Goal: Transaction & Acquisition: Purchase product/service

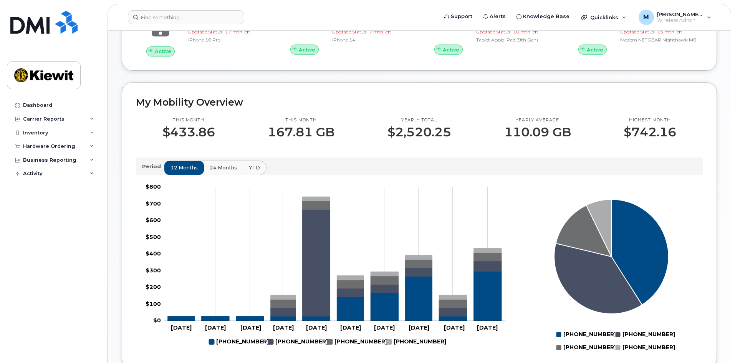
scroll to position [38, 0]
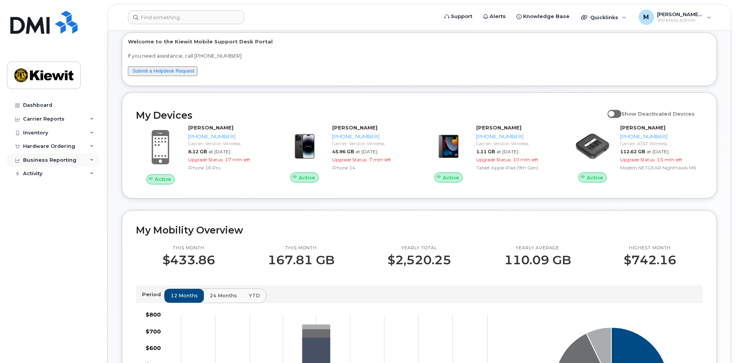
click at [48, 159] on div "Business Reporting" at bounding box center [49, 160] width 53 height 6
click at [48, 146] on div "Hardware Ordering" at bounding box center [49, 146] width 52 height 6
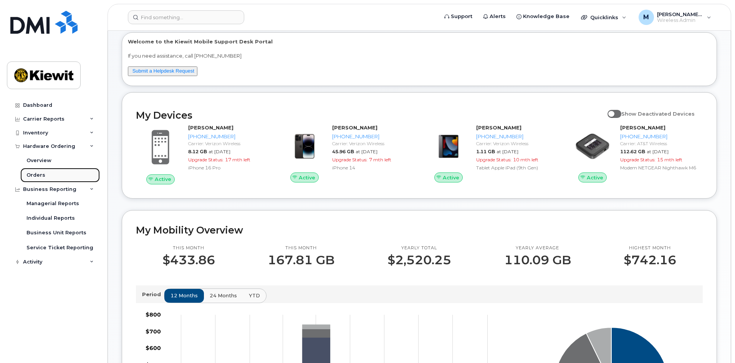
click at [44, 173] on link "Orders" at bounding box center [59, 175] width 79 height 15
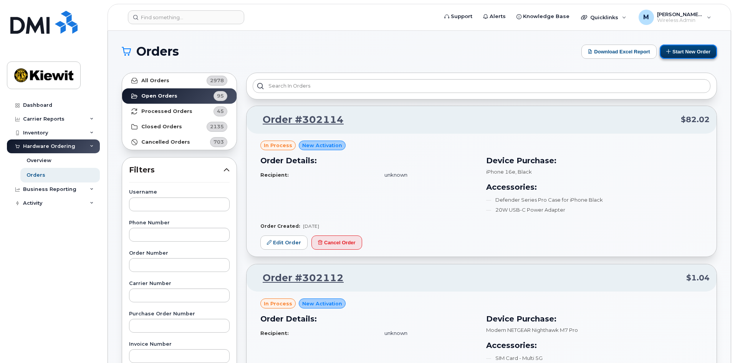
click at [676, 52] on button "Start New Order" at bounding box center [688, 52] width 57 height 14
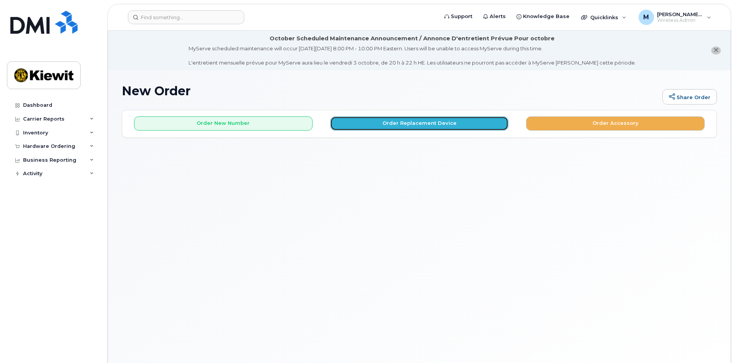
click at [406, 126] on button "Order Replacement Device" at bounding box center [419, 123] width 179 height 14
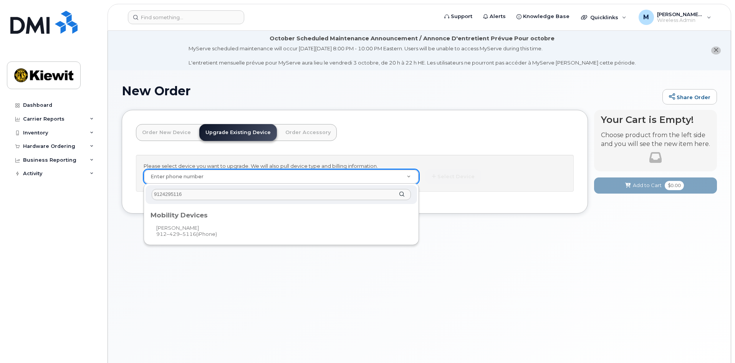
type input "9124295116"
click at [209, 220] on div "Mobility Devices" at bounding box center [281, 213] width 267 height 15
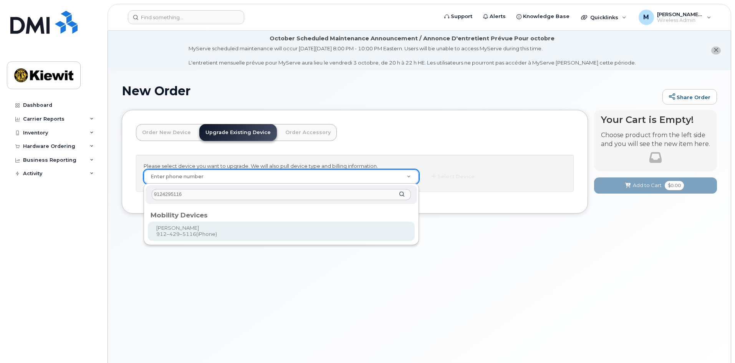
type input "1173652"
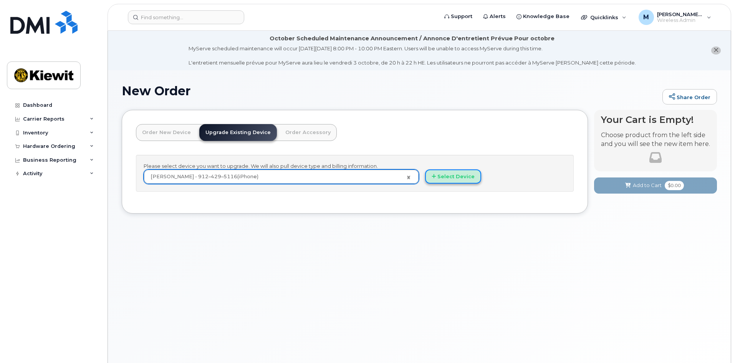
click at [444, 177] on button "Select Device" at bounding box center [453, 176] width 56 height 14
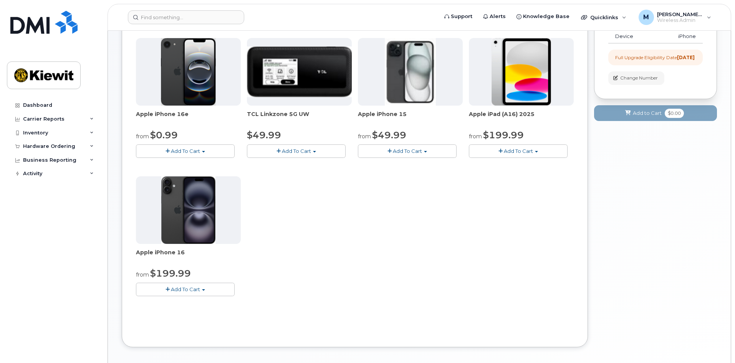
scroll to position [154, 0]
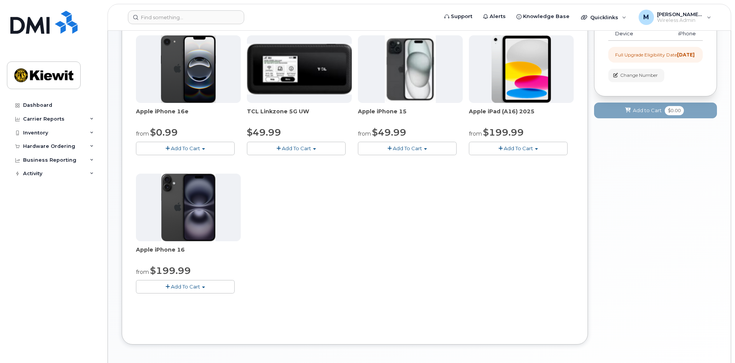
click at [197, 287] on span "Add To Cart" at bounding box center [185, 286] width 29 height 6
click at [407, 147] on span "Add To Cart" at bounding box center [407, 148] width 29 height 6
click at [191, 286] on span "Add To Cart" at bounding box center [185, 286] width 29 height 6
click at [175, 312] on link "$199.99 - 2 Year Upgrade (128GB)" at bounding box center [189, 311] width 103 height 10
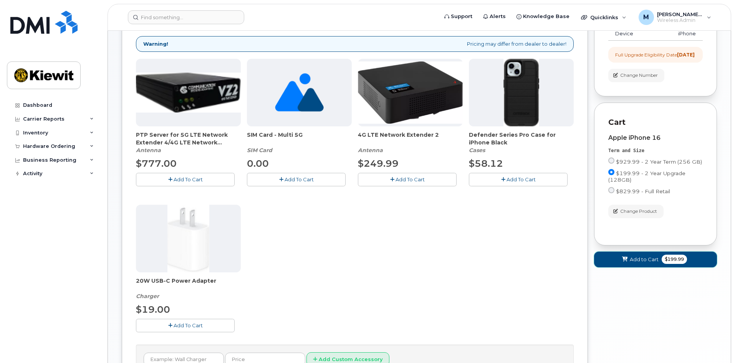
click at [640, 263] on span "Add to Cart" at bounding box center [644, 259] width 29 height 7
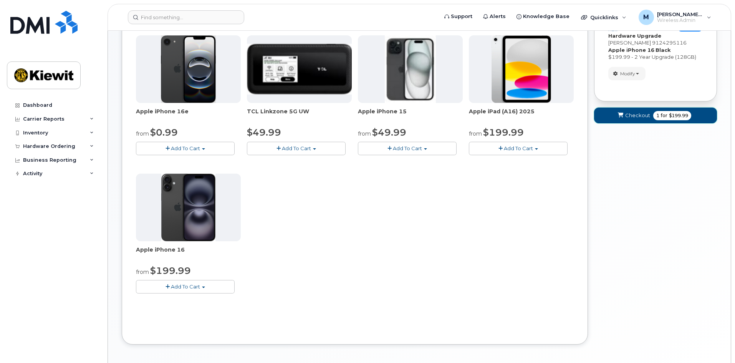
click at [639, 118] on span "Checkout" at bounding box center [637, 115] width 25 height 7
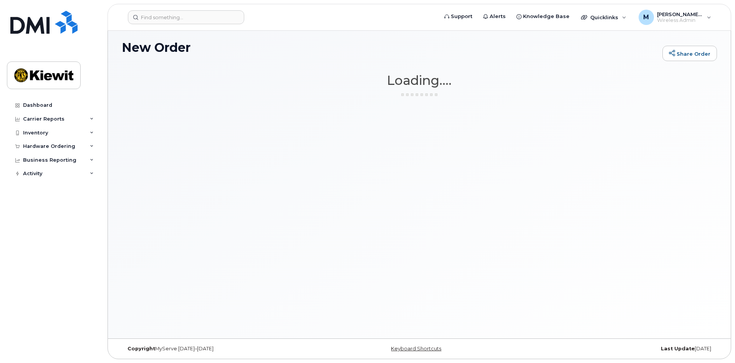
scroll to position [43, 0]
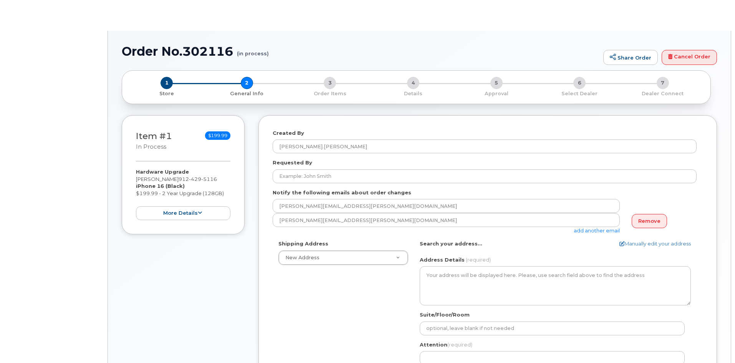
select select
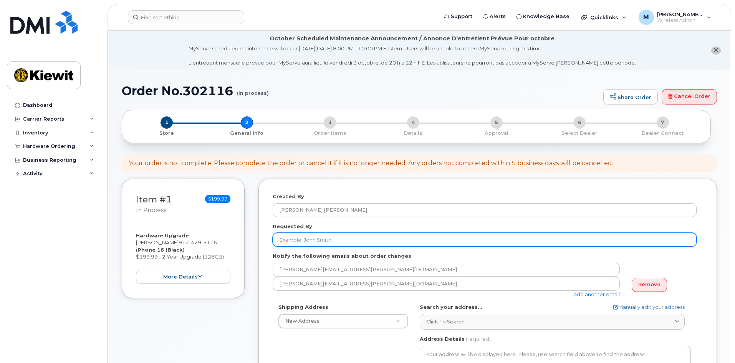
click at [385, 237] on input "Requested By" at bounding box center [485, 240] width 424 height 14
type input "Melissa Arnsdorff"
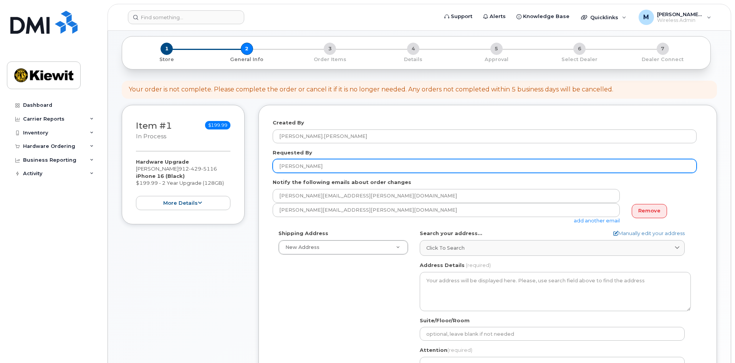
scroll to position [77, 0]
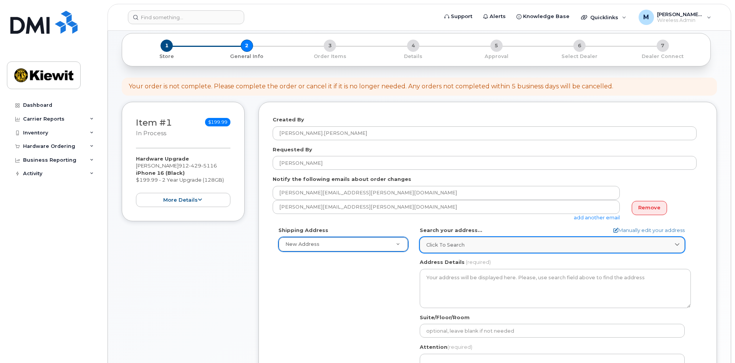
type input "2"
click at [513, 245] on div "Click to search" at bounding box center [552, 244] width 252 height 7
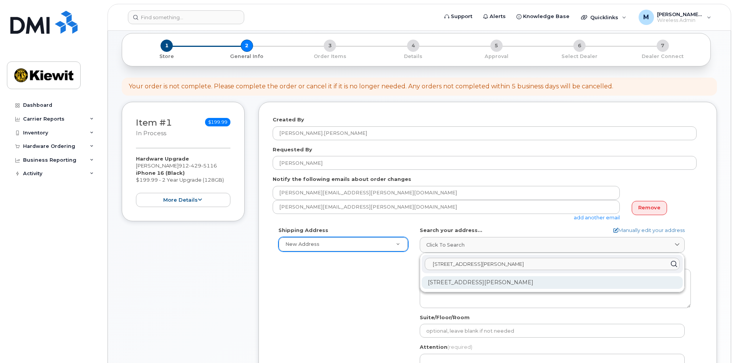
type input "205 Hutchinson Island Road"
click at [523, 281] on div "205 Hutchinson Island Rd Savannah GA 31421-7010" at bounding box center [552, 282] width 261 height 13
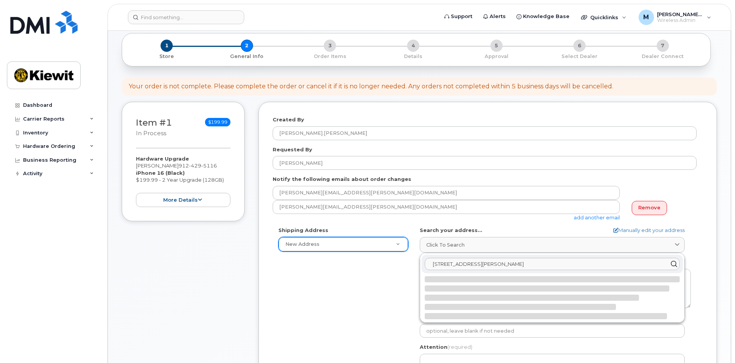
select select
type textarea "205 Hutchinson Island Rd SAVANNAH GA 31421-7010 UNITED STATES"
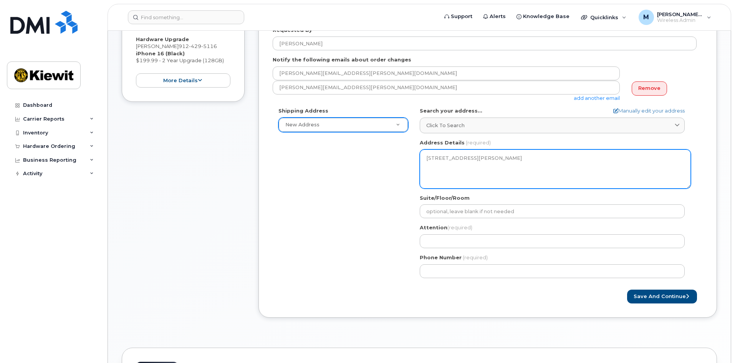
scroll to position [192, 0]
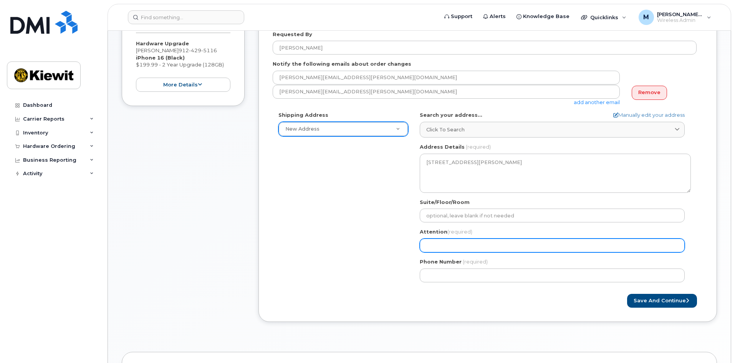
click at [467, 242] on input "Attention (required)" at bounding box center [552, 245] width 265 height 14
select select
type input "R"
select select
type input "Ry"
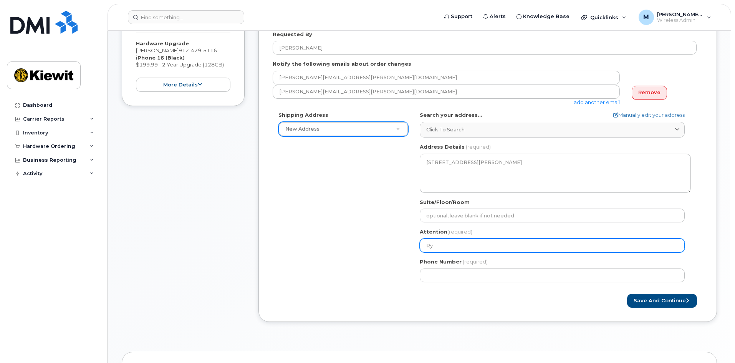
select select
type input "Rya"
select select
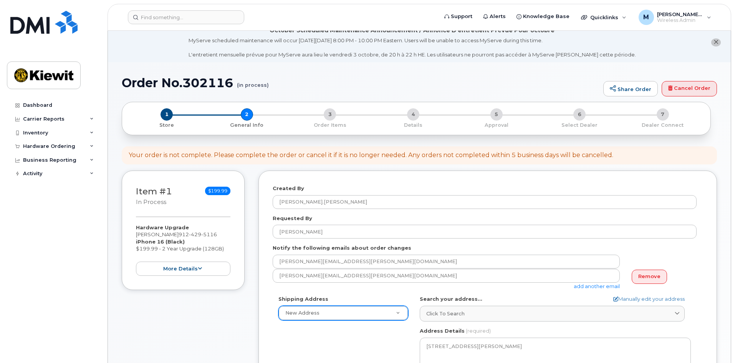
scroll to position [0, 0]
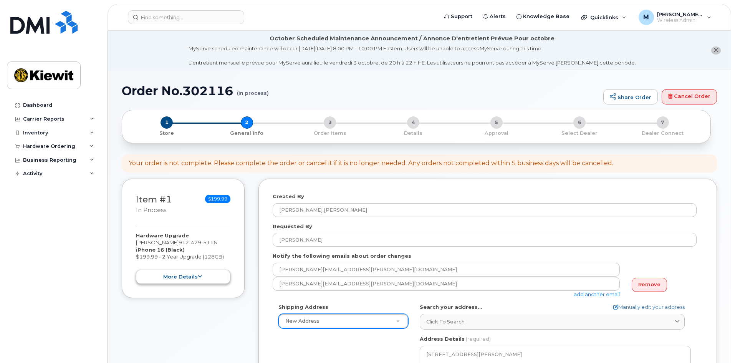
type input "Ryan"
click at [190, 278] on button "more details" at bounding box center [183, 277] width 94 height 14
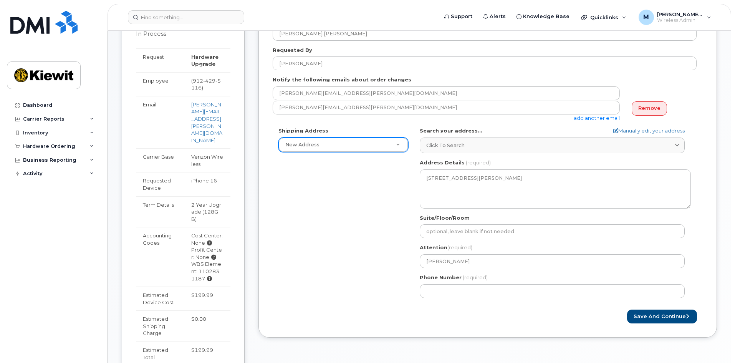
scroll to position [192, 0]
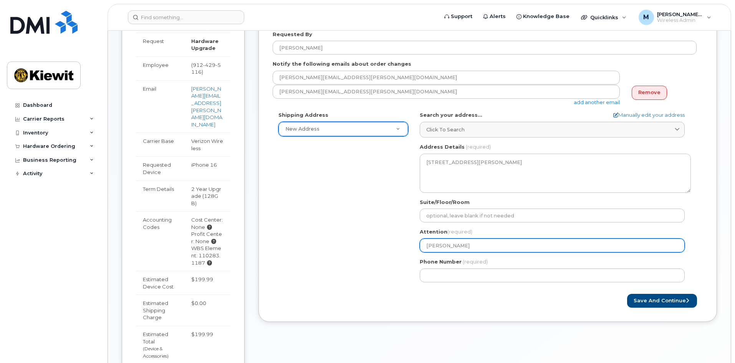
click at [448, 245] on input "Ryan" at bounding box center [552, 245] width 265 height 14
select select
type input "Ryan H"
select select
type input "Ryan Hr"
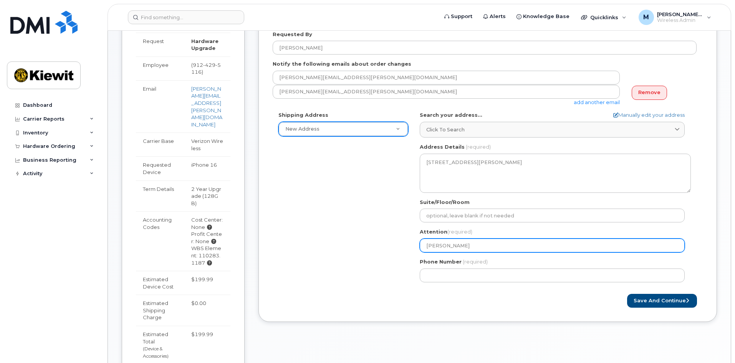
select select
type input "Ryan Hru"
select select
type input "Ryan Hrud"
select select
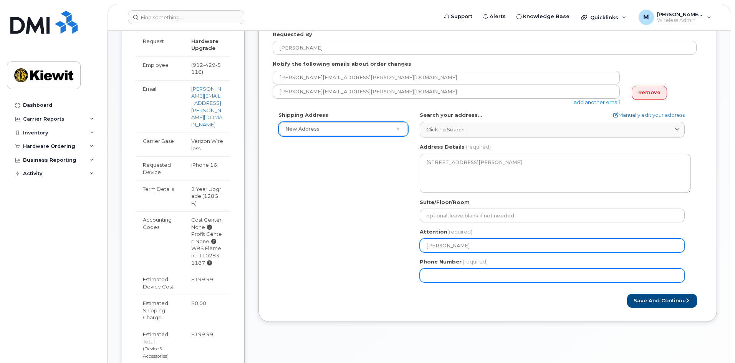
type input "Ryan Hruda"
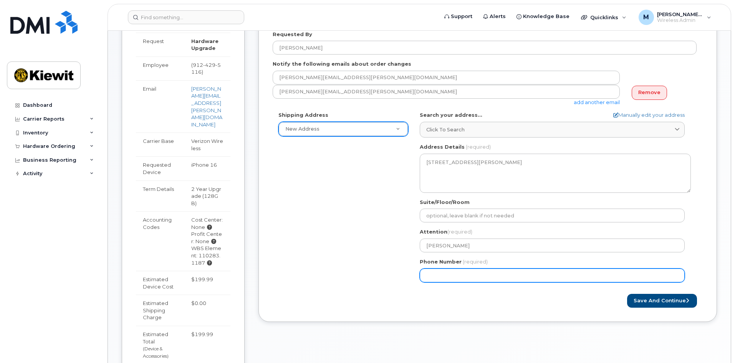
click at [446, 275] on input "Phone Number" at bounding box center [552, 275] width 265 height 14
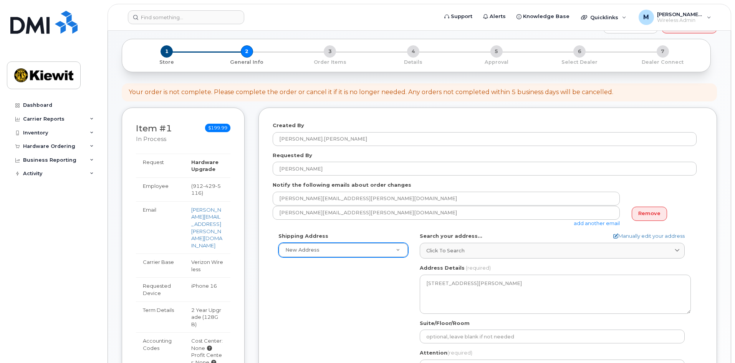
scroll to position [0, 0]
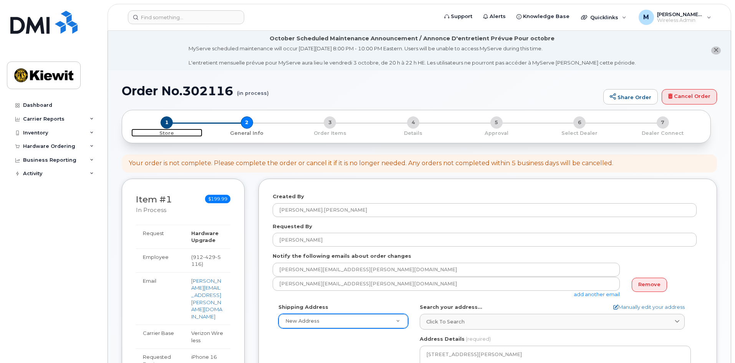
click at [170, 126] on span "1" at bounding box center [167, 122] width 12 height 12
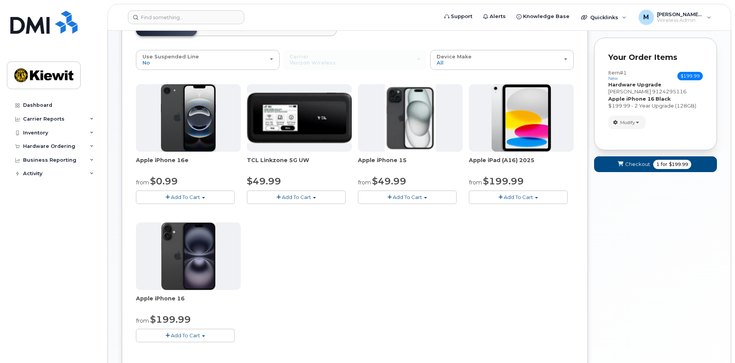
scroll to position [115, 0]
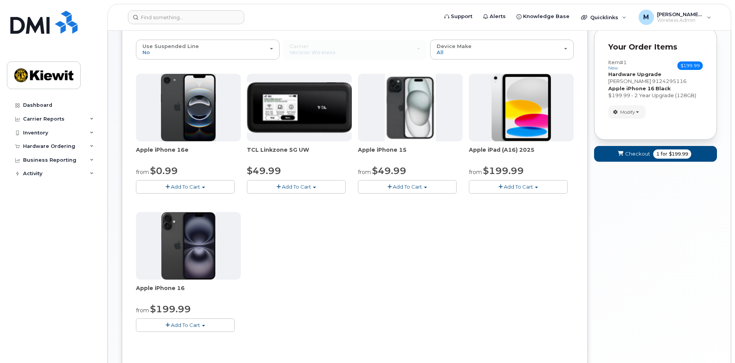
click at [409, 191] on button "Add To Cart" at bounding box center [407, 186] width 99 height 13
click at [527, 270] on div "Apple iPhone 16e from $0.99 Add To Cart $0.99 - 2 Year Activation (128GB) $599.…" at bounding box center [355, 209] width 438 height 270
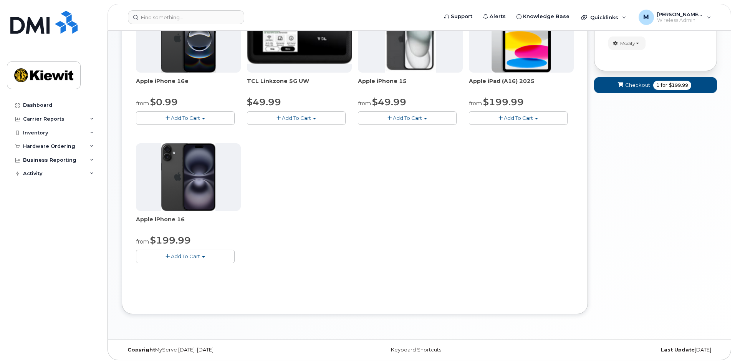
scroll to position [185, 0]
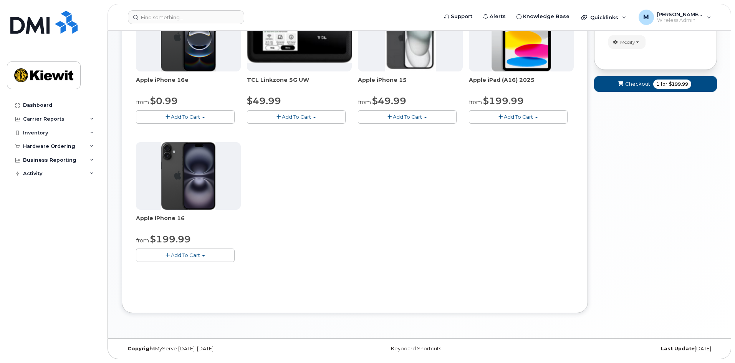
click at [191, 257] on span "Add To Cart" at bounding box center [185, 255] width 29 height 6
click at [425, 255] on div "Apple iPhone 16e from $0.99 Add To Cart $0.99 - 2 Year Activation (128GB) $599.…" at bounding box center [355, 139] width 438 height 270
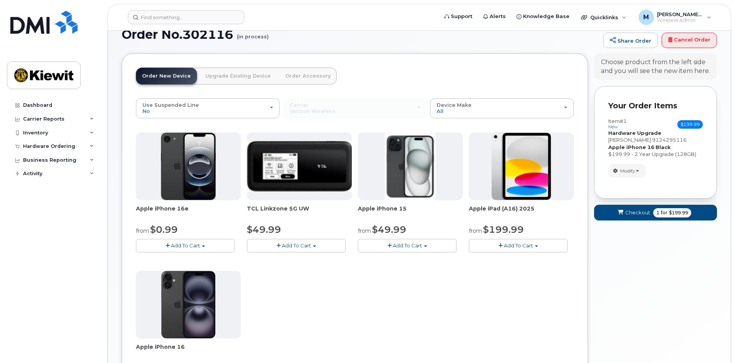
scroll to position [70, 0]
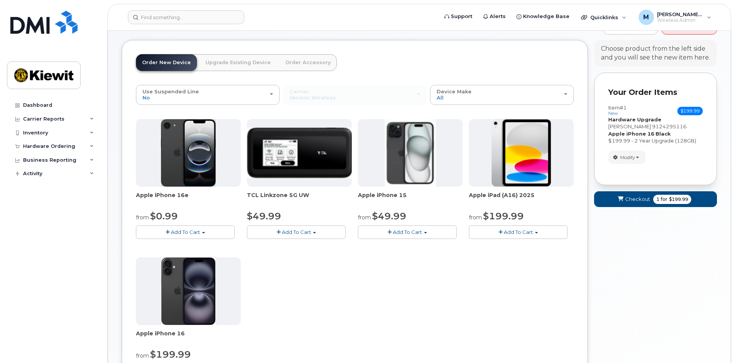
click at [425, 230] on button "Add To Cart" at bounding box center [407, 231] width 99 height 13
click at [185, 230] on span "Add To Cart" at bounding box center [185, 232] width 29 height 6
click at [419, 297] on div "Apple iPhone 16e from $0.99 Add To Cart $0.99 - 2 Year Activation (128GB) $599.…" at bounding box center [355, 254] width 438 height 270
click at [643, 199] on span "Checkout" at bounding box center [637, 198] width 25 height 7
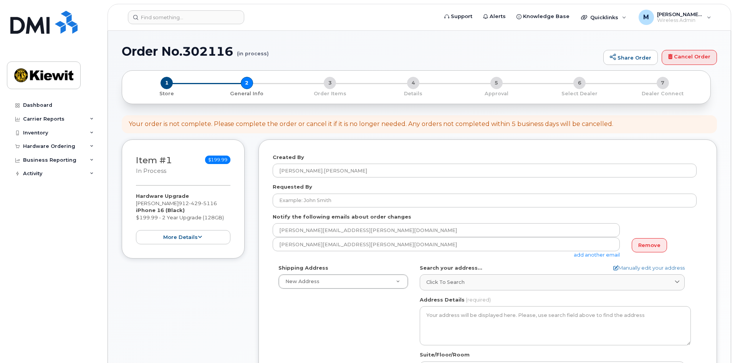
select select
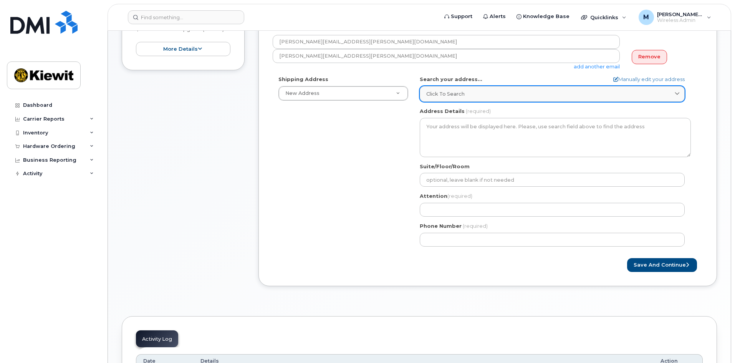
scroll to position [230, 0]
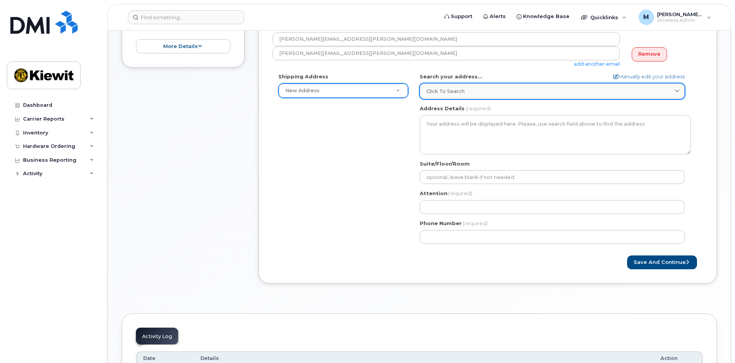
click at [470, 94] on div "Click to search" at bounding box center [552, 91] width 252 height 7
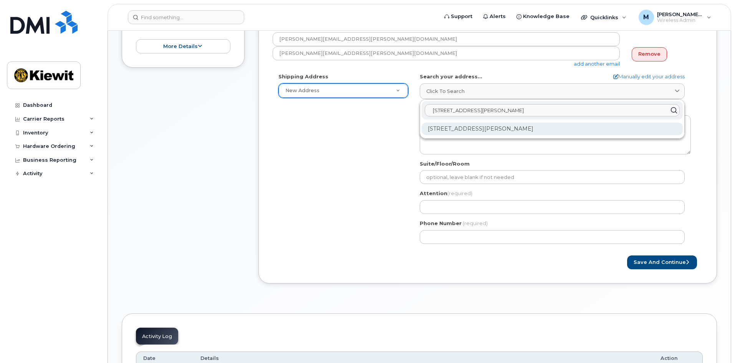
type input "205 Hutchinson Island"
click at [471, 128] on div "205 Hutchinson Island Rd Savannah GA 31421-7010" at bounding box center [552, 128] width 261 height 13
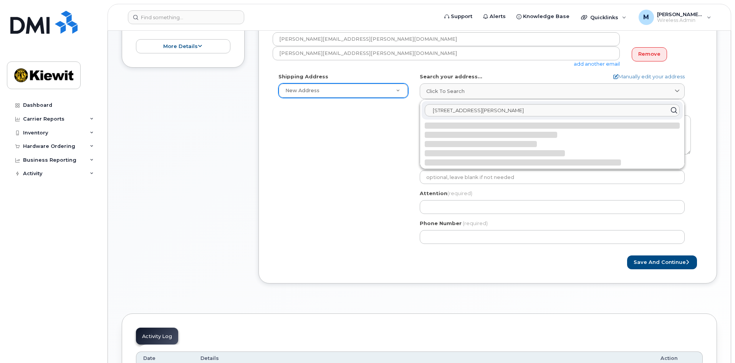
select select
type textarea "205 Hutchinson Island Rd SAVANNAH GA 31421-7010 UNITED STATES"
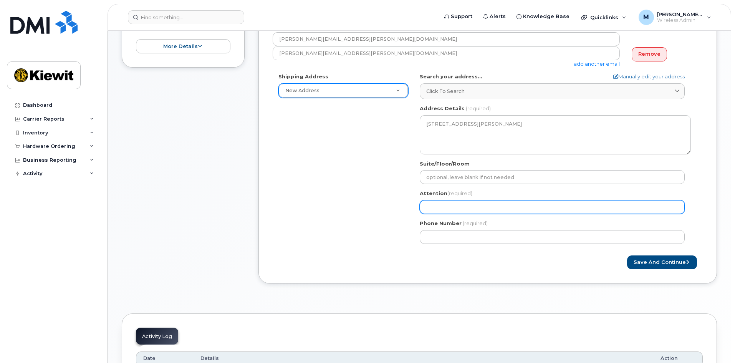
click at [457, 204] on input "Attention (required)" at bounding box center [552, 207] width 265 height 14
select select
type input "R"
select select
type input "Ry"
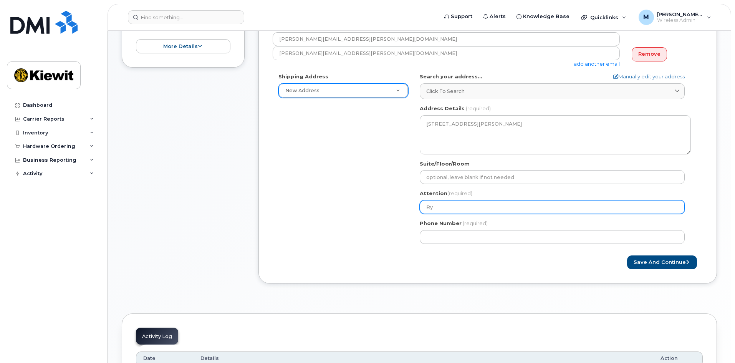
select select
type input "Rya"
select select
type input "Ryan"
select select
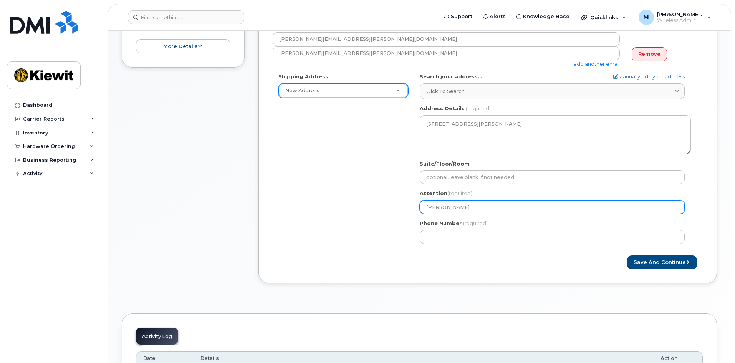
type input "Ryan H"
select select
type input "Ryan Hr"
select select
type input "Ryan Hru"
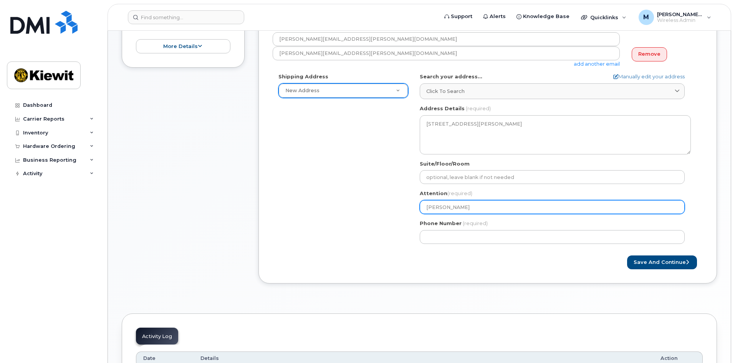
select select
type input "Ryan Hrud"
select select
type input "[PERSON_NAME]"
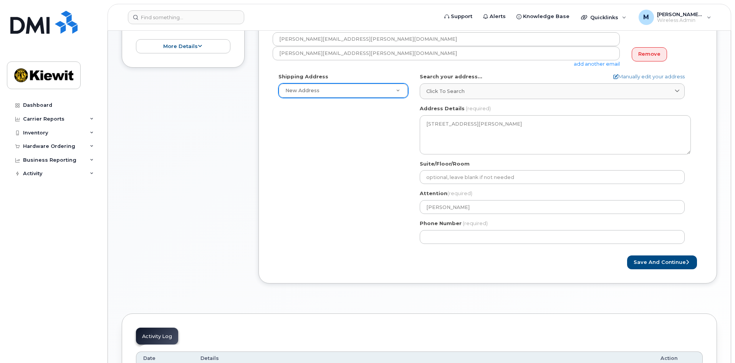
click at [486, 245] on div "GA Savannah Search your address... Manually edit your address Click to search 2…" at bounding box center [555, 161] width 283 height 176
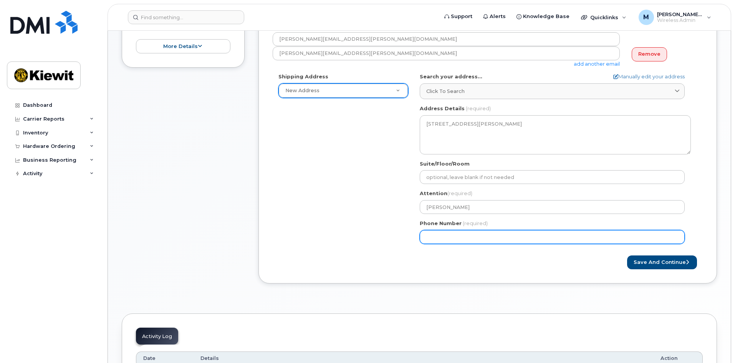
click at [489, 236] on input "Phone Number" at bounding box center [552, 237] width 265 height 14
type input "912429511"
select select
type input "9124295116"
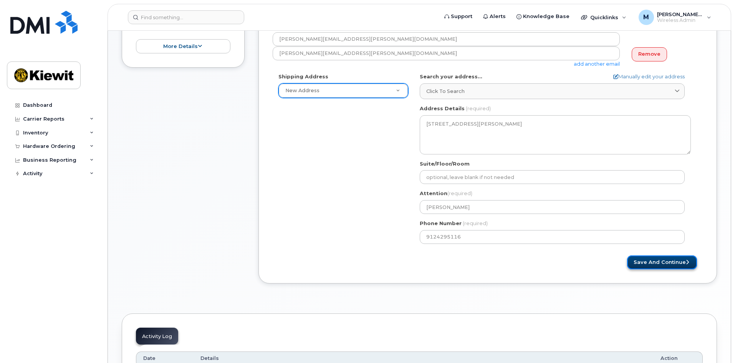
click at [650, 263] on button "Save and Continue" at bounding box center [662, 262] width 70 height 14
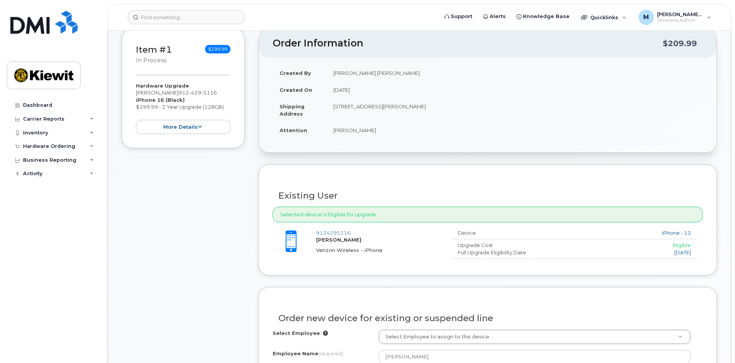
scroll to position [269, 0]
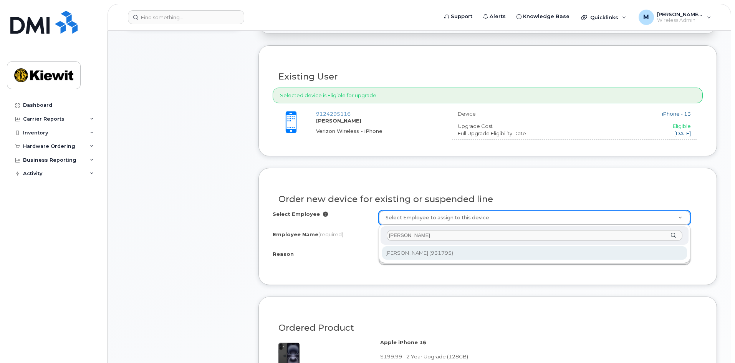
type input "[PERSON_NAME]"
type input "2176832"
type input "[PERSON_NAME]"
select select
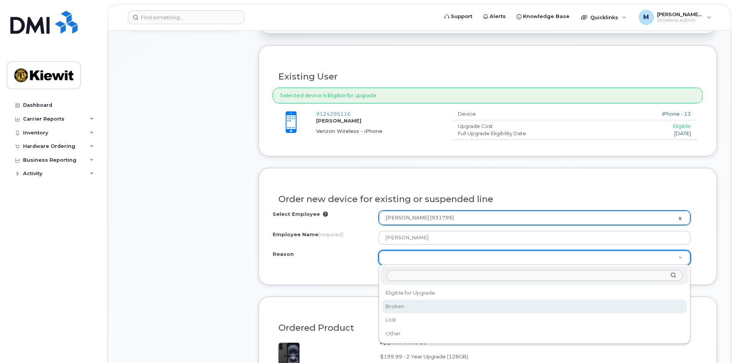
select select "broken"
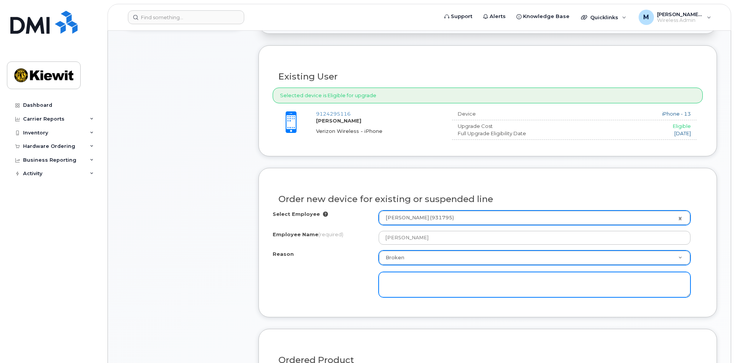
click at [416, 287] on textarea at bounding box center [535, 284] width 312 height 25
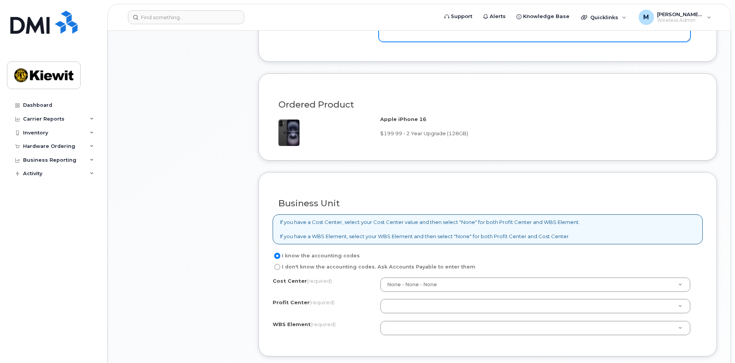
scroll to position [538, 0]
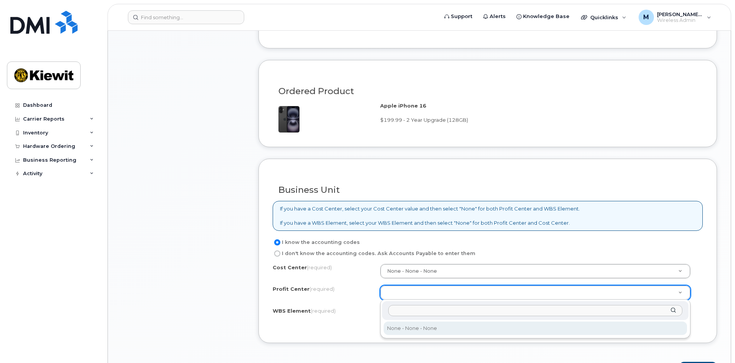
select select "None"
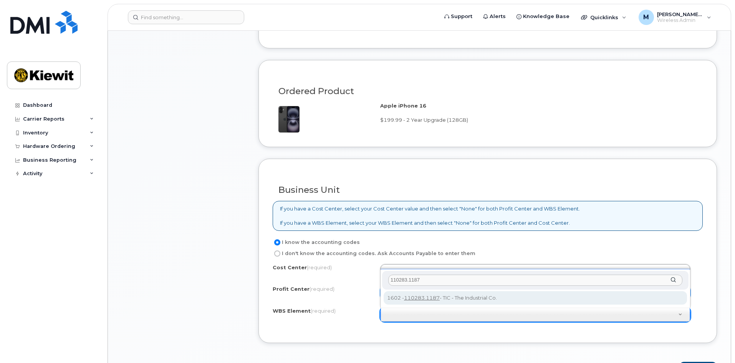
type input "110283.1187"
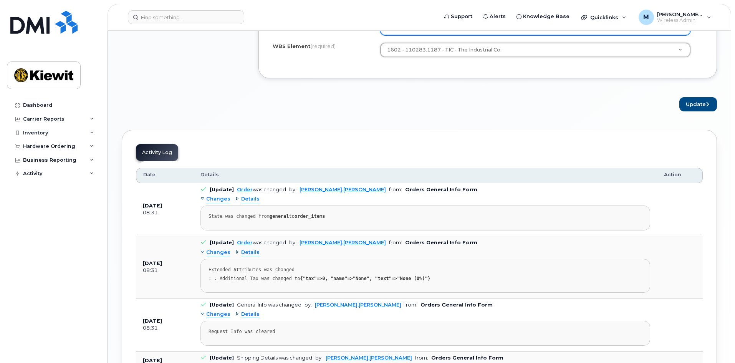
scroll to position [806, 0]
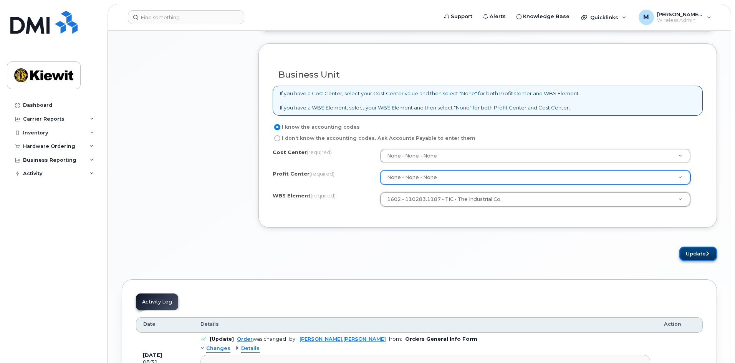
click at [693, 251] on button "Update" at bounding box center [698, 254] width 38 height 14
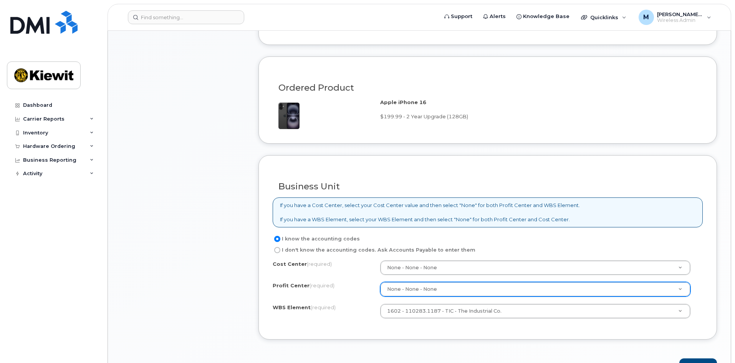
scroll to position [311, 0]
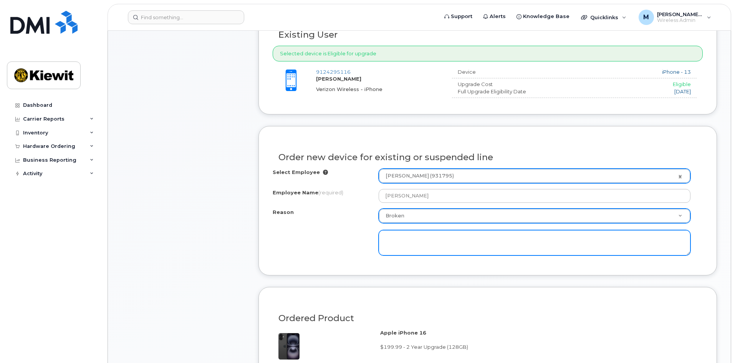
click at [410, 242] on textarea at bounding box center [535, 242] width 312 height 25
type textarea "O"
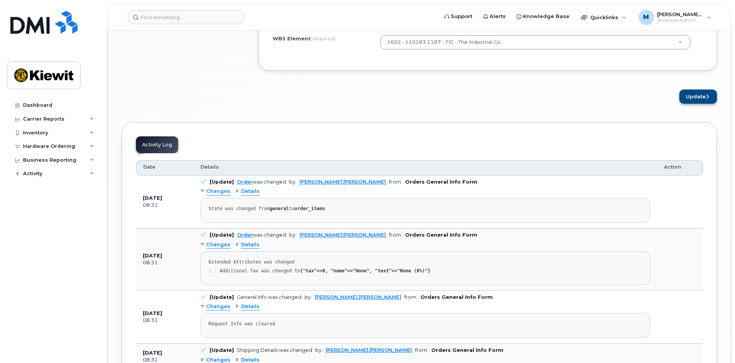
type textarea "phone is losing functionality"
click at [689, 102] on button "Update" at bounding box center [698, 96] width 38 height 14
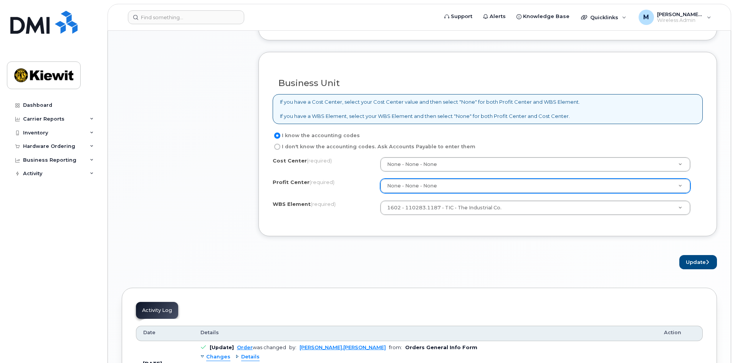
scroll to position [645, 0]
click at [711, 259] on button "Update" at bounding box center [698, 262] width 38 height 14
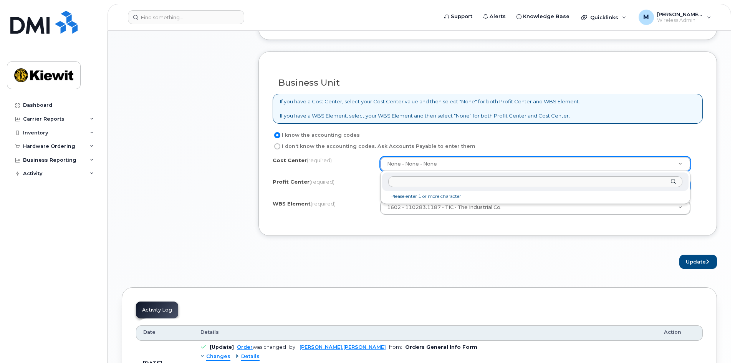
click at [430, 197] on li "Please enter 1 or more character" at bounding box center [535, 196] width 303 height 8
type input "None"
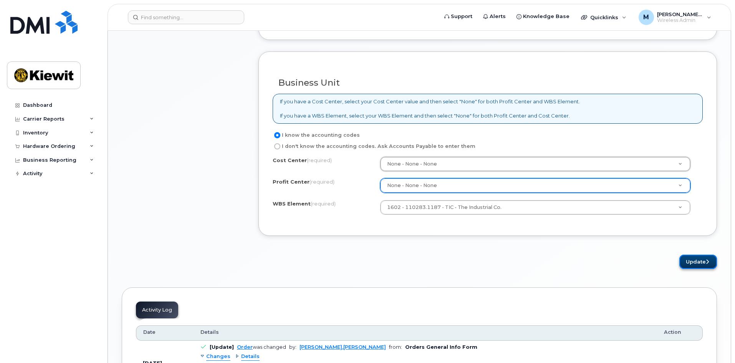
click at [700, 265] on button "Update" at bounding box center [698, 262] width 38 height 14
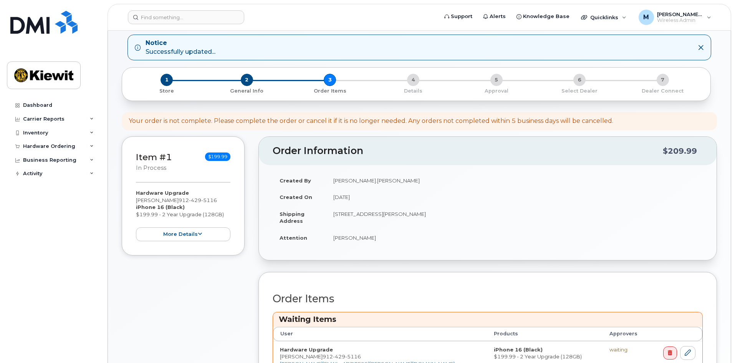
scroll to position [269, 0]
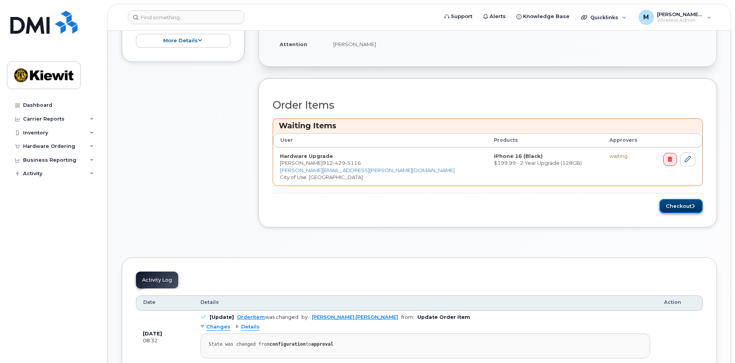
click at [679, 208] on button "Checkout" at bounding box center [680, 206] width 43 height 14
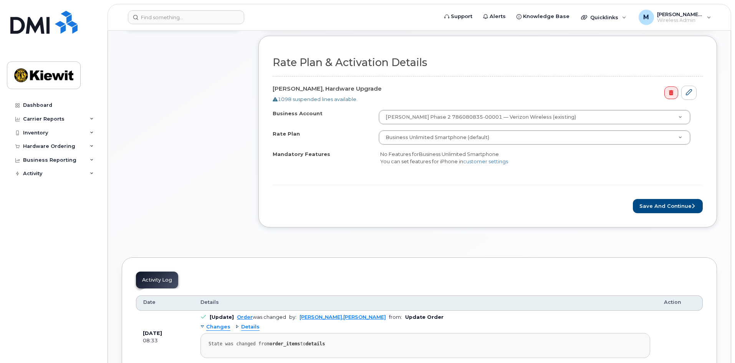
scroll to position [230, 0]
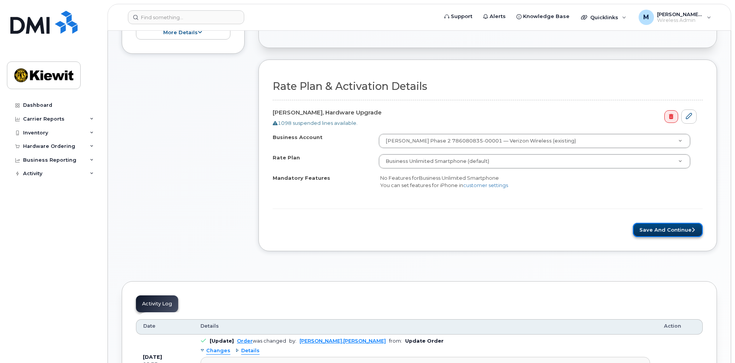
click at [652, 230] on button "Save and Continue" at bounding box center [668, 230] width 70 height 14
